Goal: Information Seeking & Learning: Learn about a topic

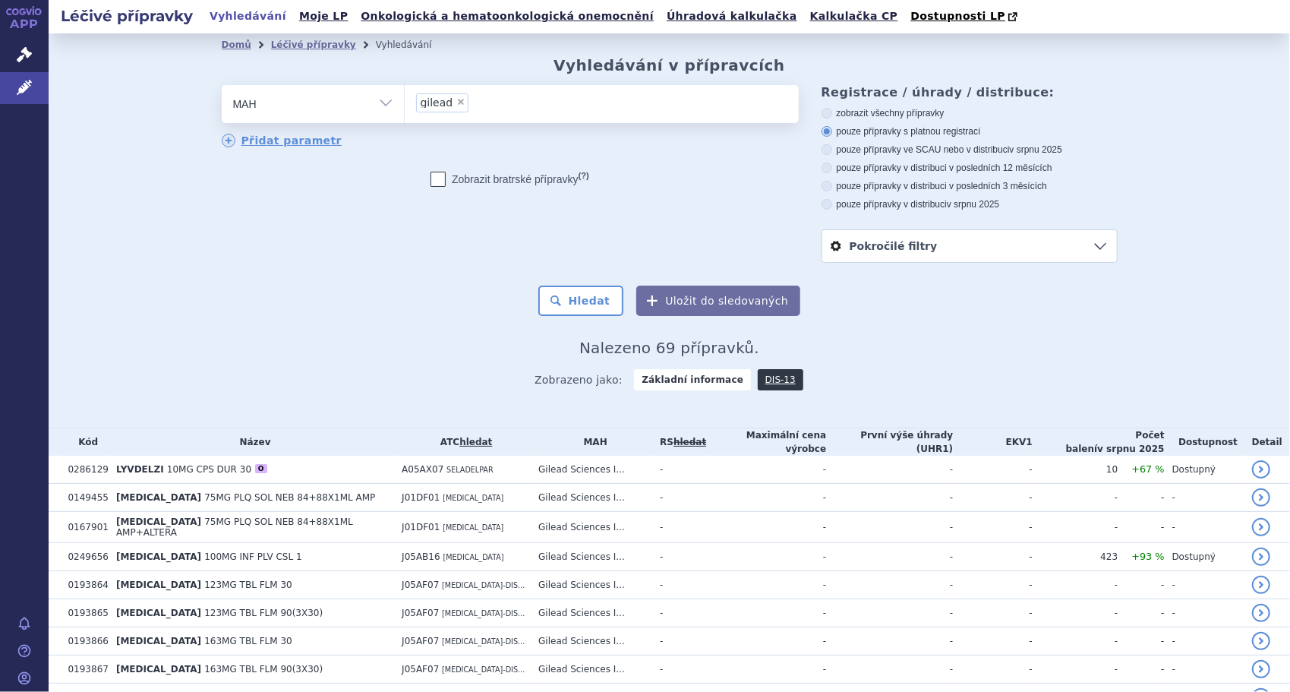
click at [456, 103] on span "×" at bounding box center [460, 101] width 9 height 9
click at [405, 103] on select "gilead" at bounding box center [404, 103] width 1 height 38
select select
click at [762, 383] on link "DIS-13" at bounding box center [781, 379] width 46 height 21
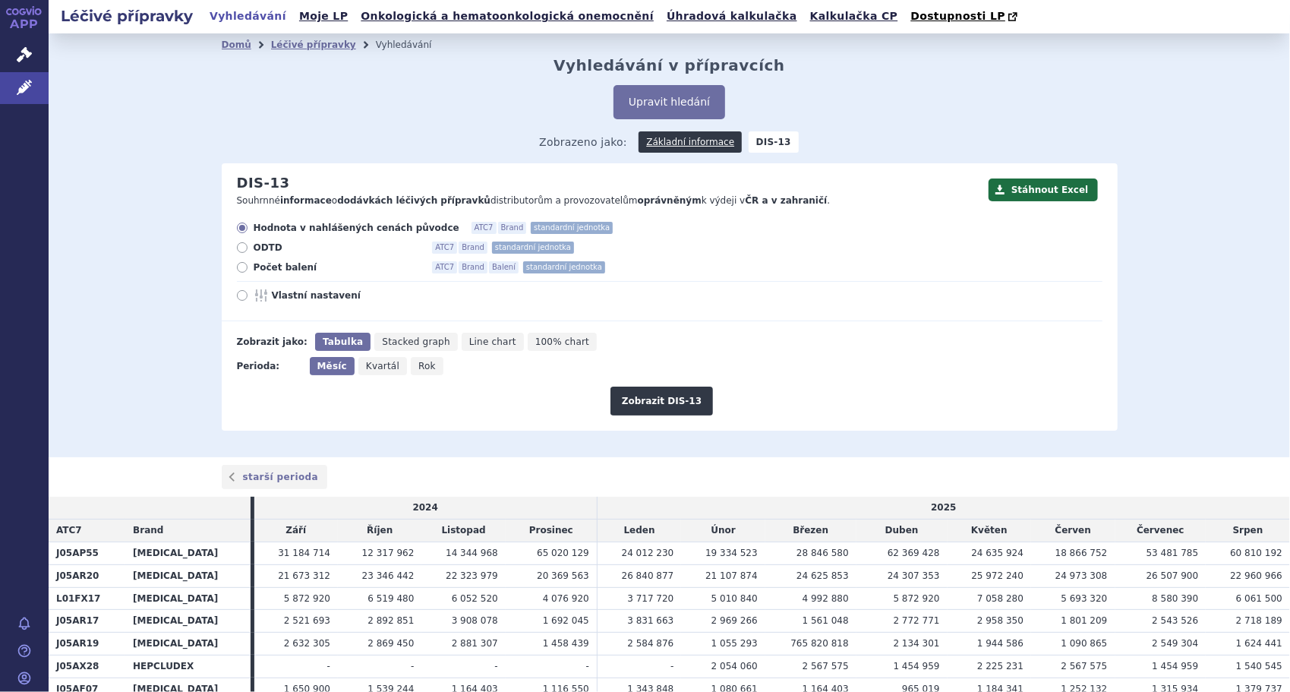
click at [240, 268] on icon at bounding box center [242, 267] width 11 height 11
click at [240, 268] on input "Počet balení ATC7 Brand Balení standardní jednotka" at bounding box center [243, 269] width 10 height 10
radio input "true"
click at [649, 404] on button "Zobrazit DIS-13" at bounding box center [662, 401] width 103 height 29
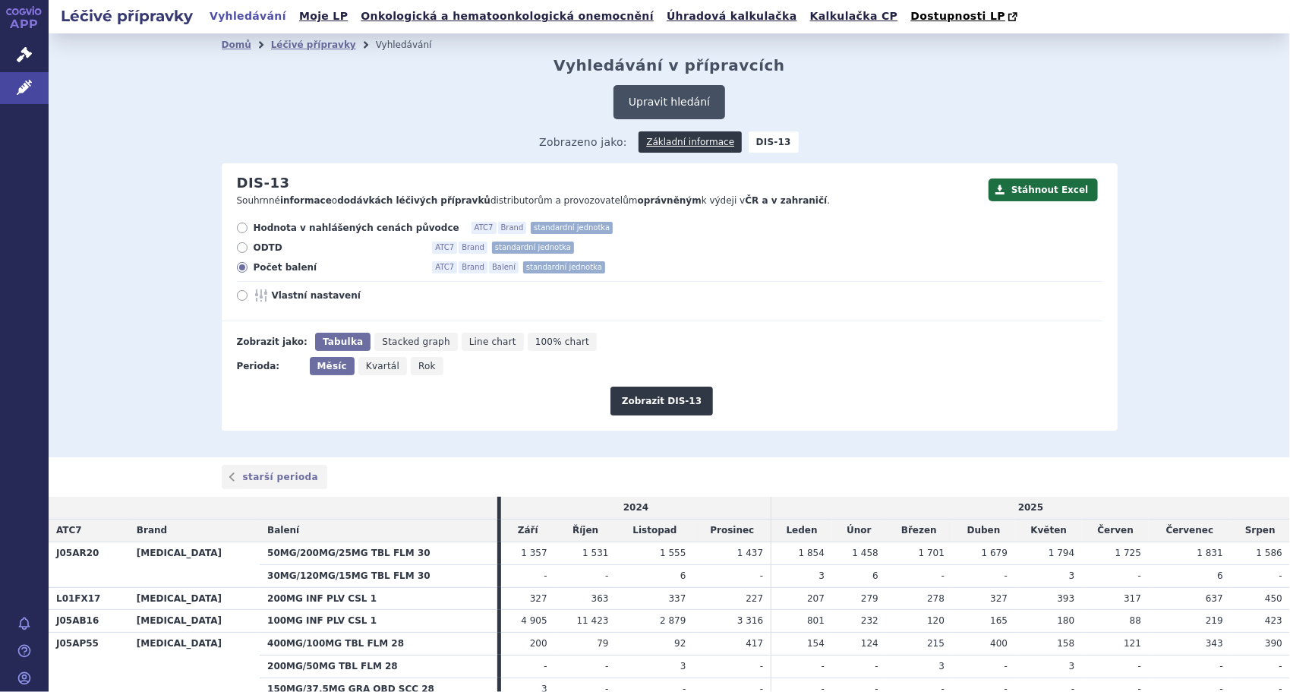
click at [685, 100] on button "Upravit hledání" at bounding box center [670, 102] width 112 height 34
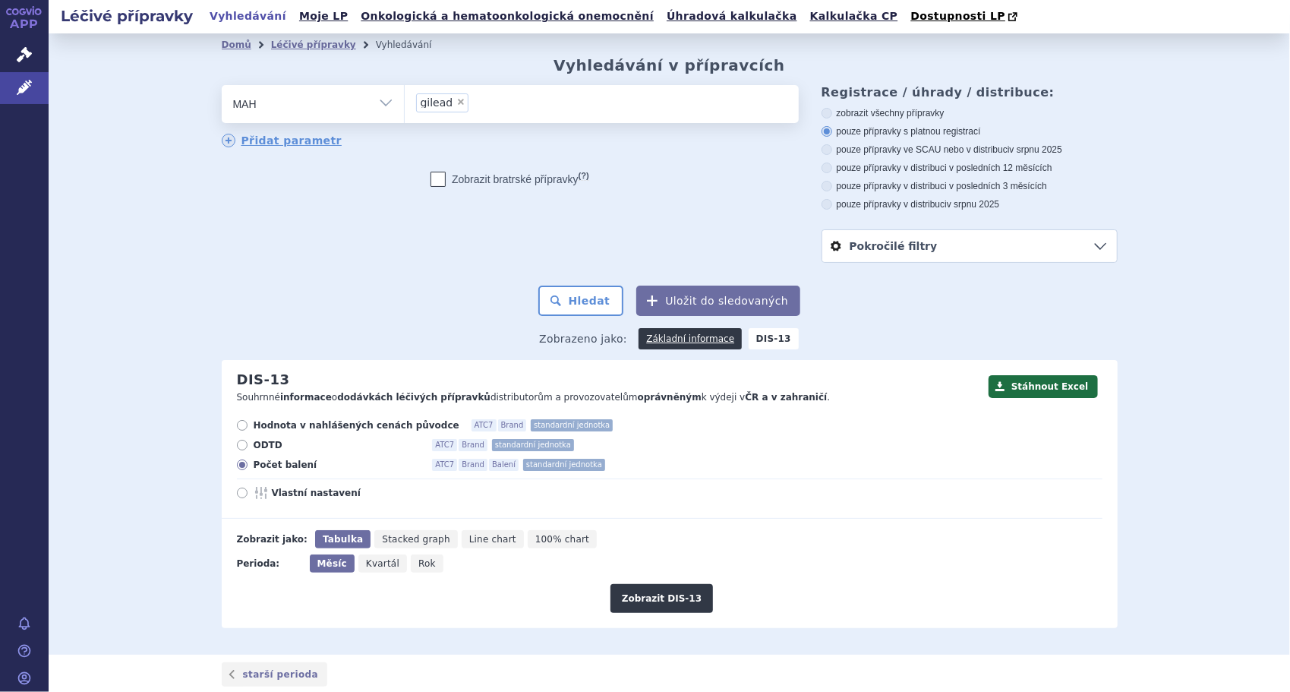
click at [456, 102] on span "×" at bounding box center [460, 101] width 9 height 9
click at [405, 102] on select "gilead" at bounding box center [404, 103] width 1 height 38
select select
click at [592, 298] on button "Hledat" at bounding box center [581, 301] width 86 height 30
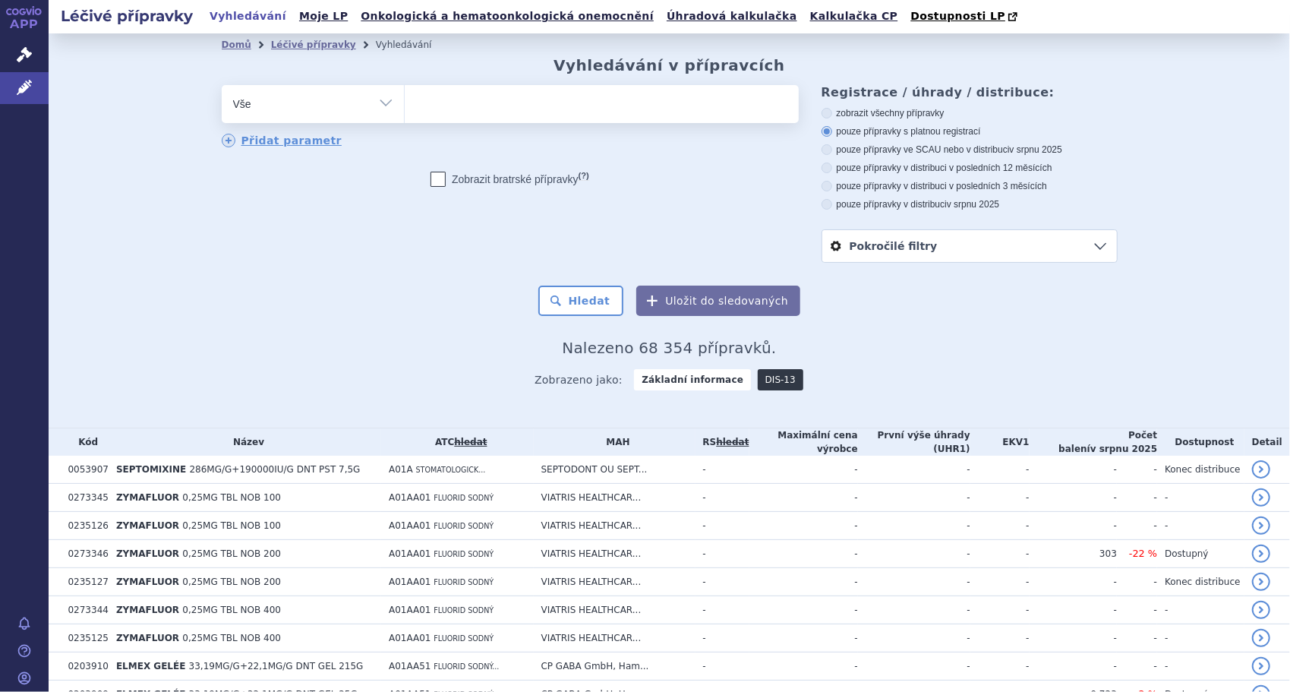
click at [758, 381] on link "DIS-13" at bounding box center [781, 379] width 46 height 21
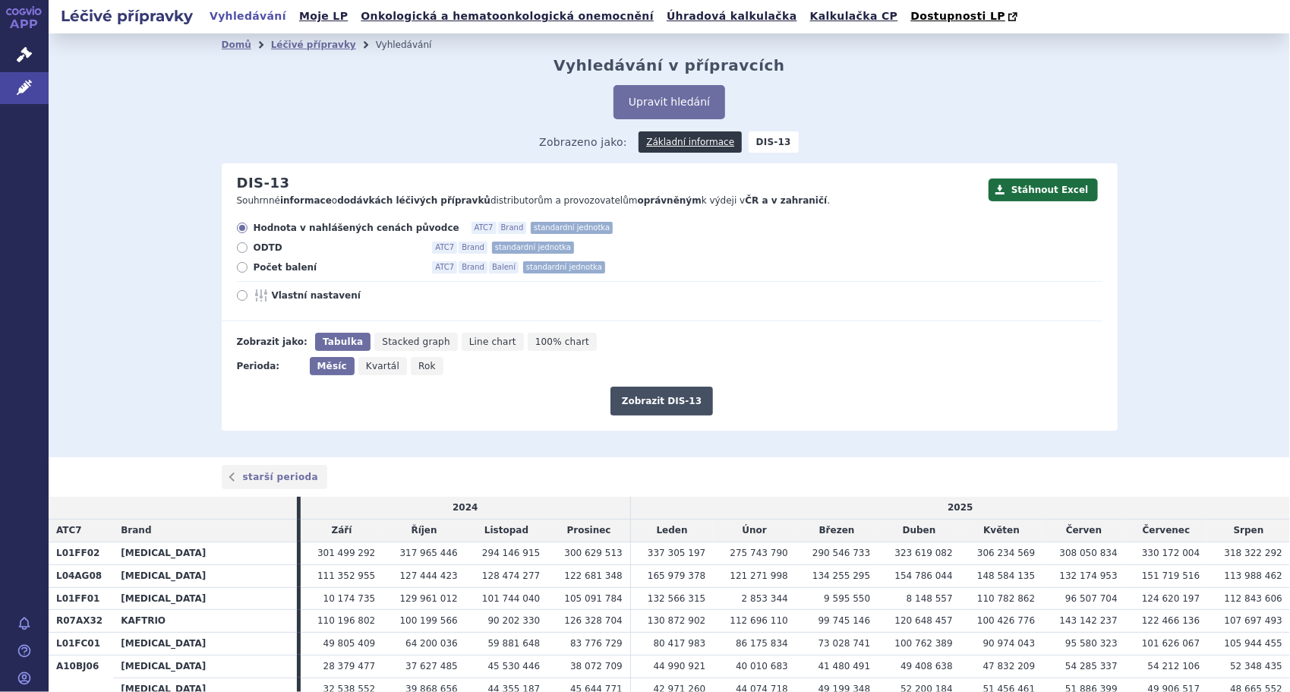
click at [665, 411] on button "Zobrazit DIS-13" at bounding box center [662, 401] width 103 height 29
click at [238, 270] on icon at bounding box center [242, 267] width 11 height 11
click at [238, 270] on input "Počet balení ATC7 Brand Balení standardní jednotka" at bounding box center [243, 269] width 10 height 10
radio input "true"
click at [670, 399] on button "Zobrazit DIS-13" at bounding box center [662, 401] width 103 height 29
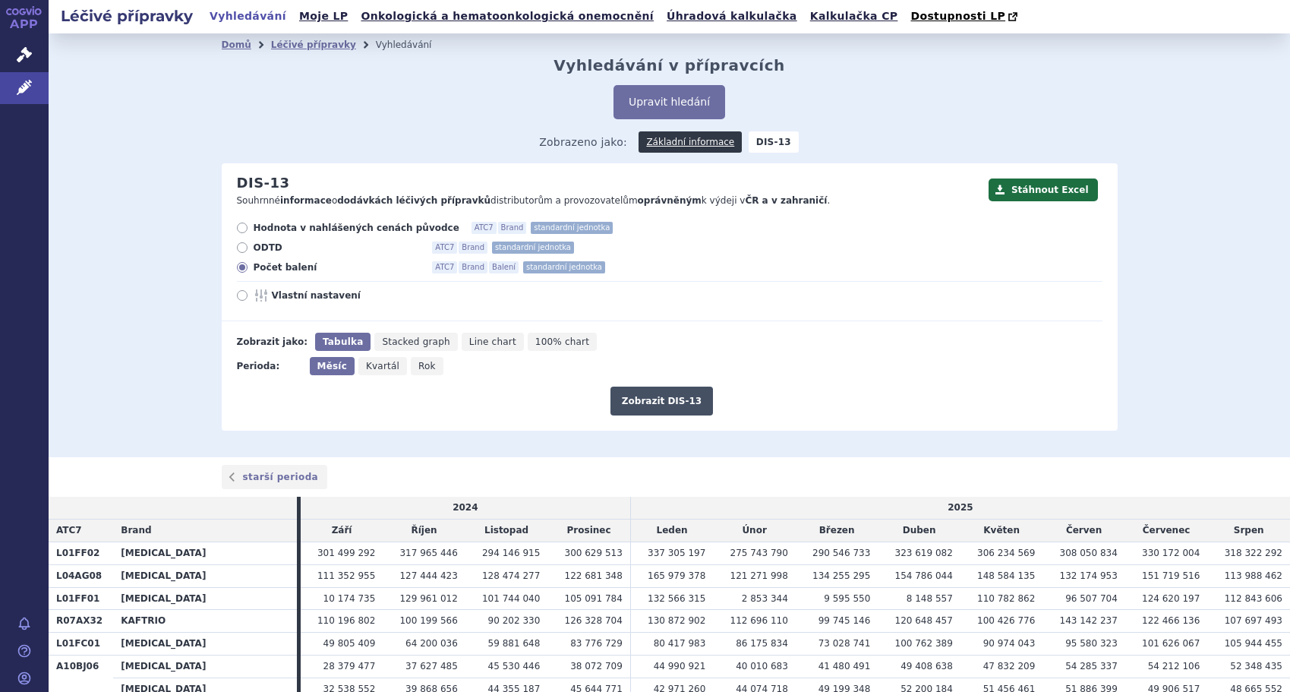
click at [668, 405] on button "Zobrazit DIS-13" at bounding box center [662, 401] width 103 height 29
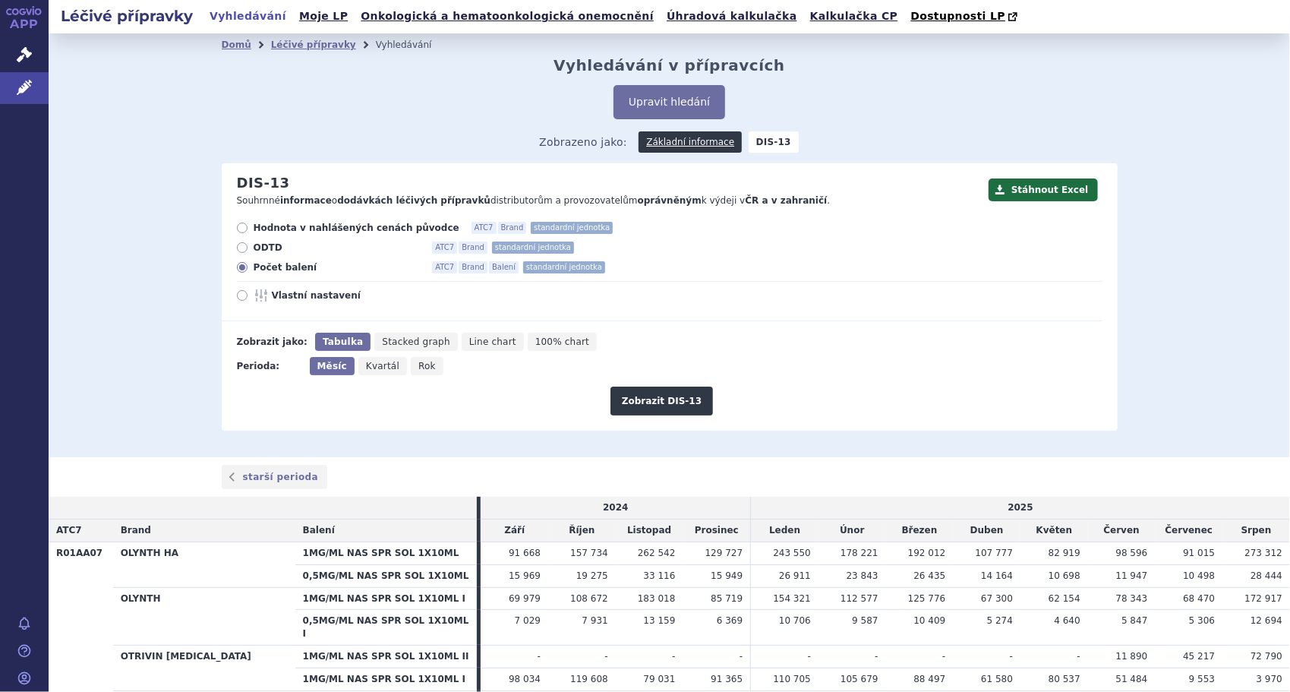
scroll to position [200678, 0]
